Goal: Task Accomplishment & Management: Manage account settings

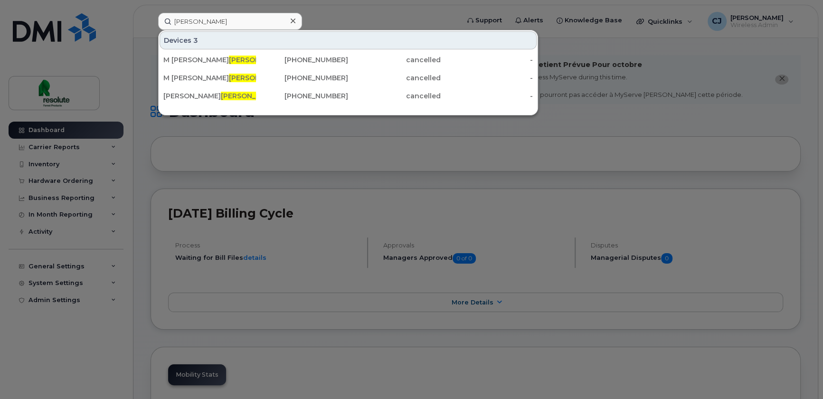
drag, startPoint x: 224, startPoint y: 22, endPoint x: -43, endPoint y: 14, distance: 266.6
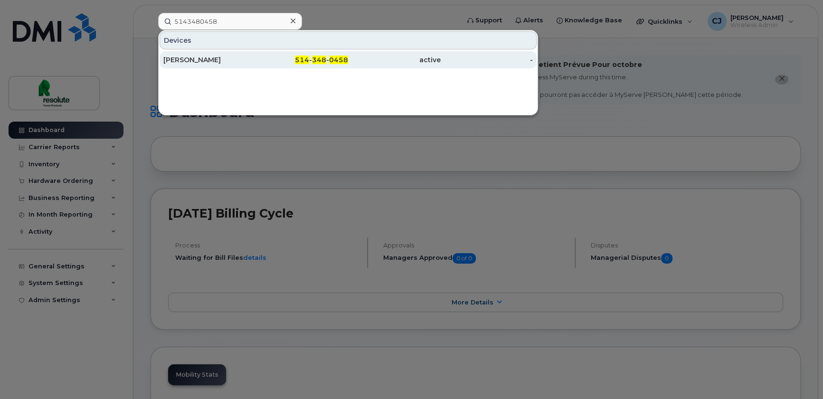
type input "5143480458"
click at [316, 61] on span "348" at bounding box center [319, 60] width 14 height 9
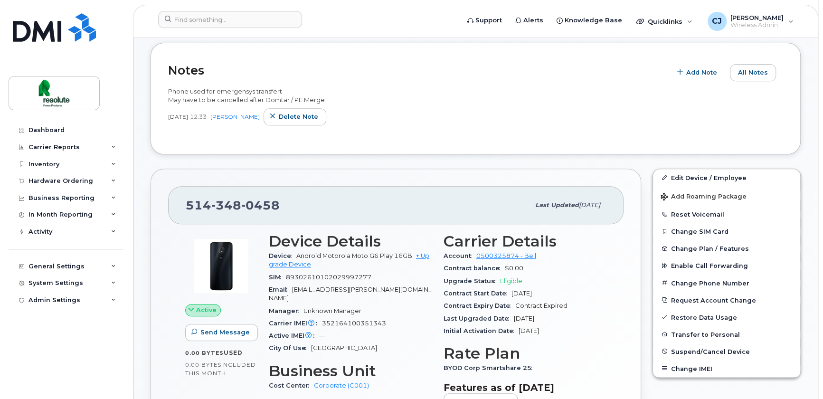
scroll to position [302, 0]
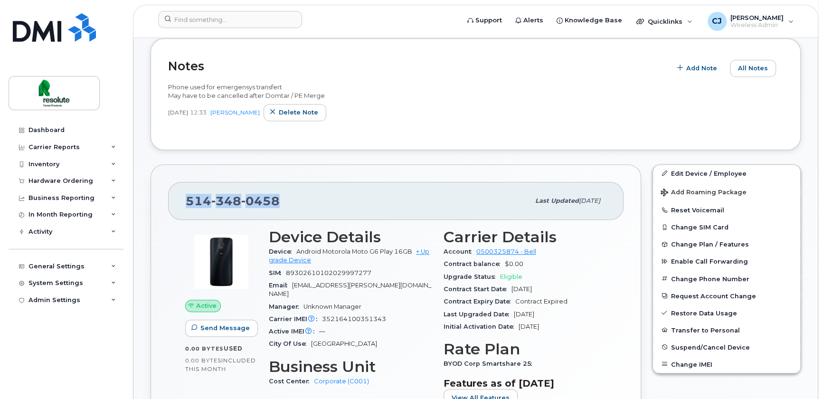
drag, startPoint x: 299, startPoint y: 198, endPoint x: 171, endPoint y: 192, distance: 128.4
click at [171, 192] on div "[PHONE_NUMBER] Last updated [DATE]" at bounding box center [396, 201] width 456 height 38
copy span "[PHONE_NUMBER]"
click at [693, 347] on span "Suspend/Cancel Device" at bounding box center [710, 346] width 79 height 7
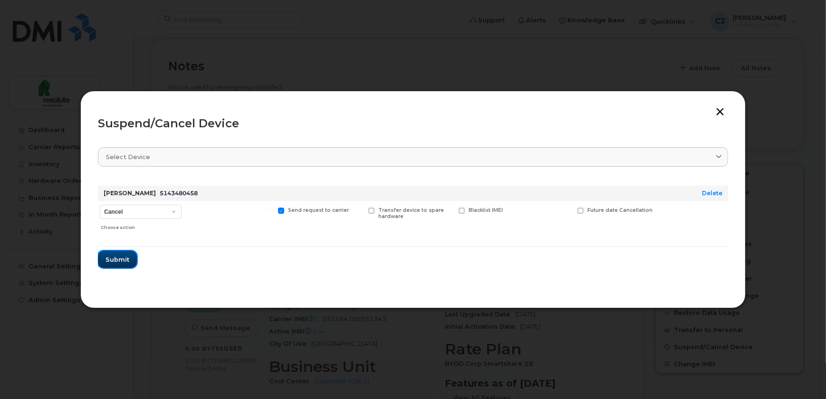
click at [119, 259] on span "Submit" at bounding box center [117, 259] width 24 height 9
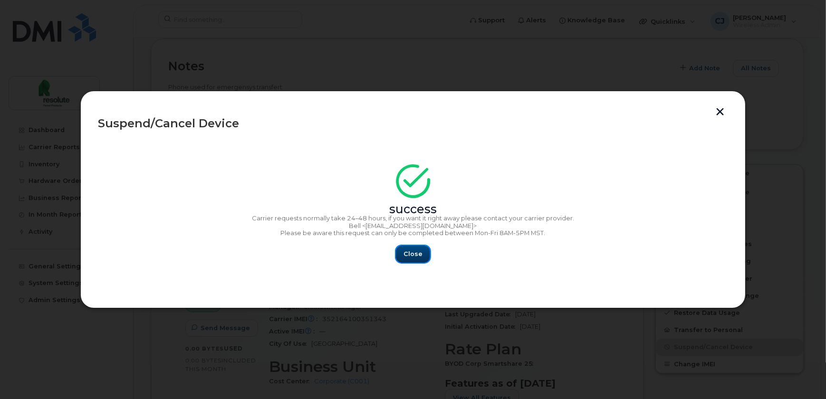
click at [416, 252] on span "Close" at bounding box center [412, 253] width 19 height 9
